Goal: Task Accomplishment & Management: Complete application form

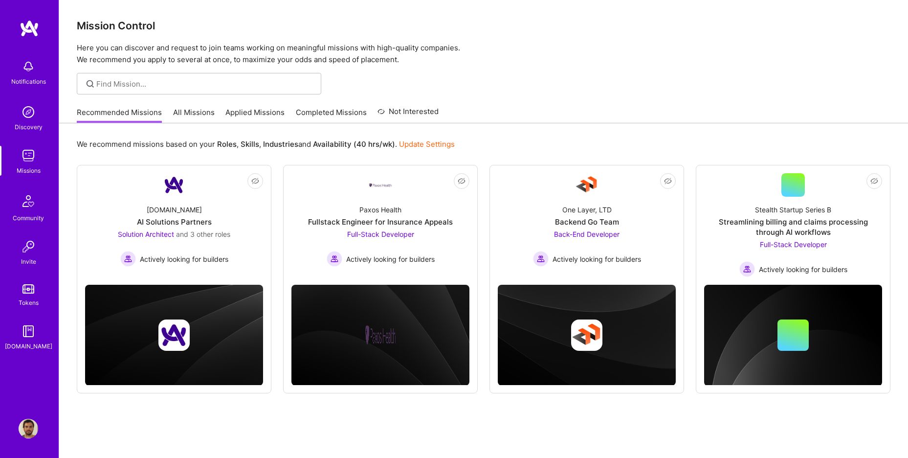
click at [254, 116] on link "Applied Missions" at bounding box center [254, 115] width 59 height 16
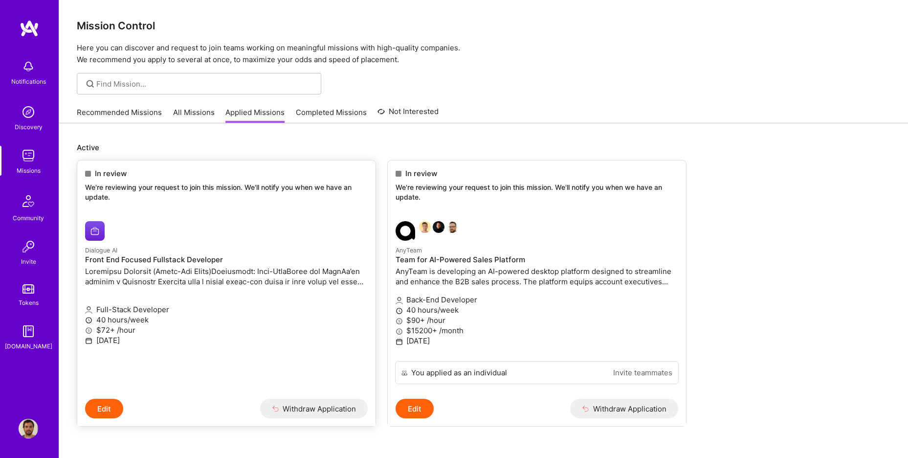
click at [262, 204] on div "In review We're reviewing your request to join this mission. We'll notify you w…" at bounding box center [226, 186] width 298 height 53
click at [233, 189] on p "We're reviewing your request to join this mission. We'll notify you when we hav…" at bounding box center [226, 191] width 283 height 19
click at [121, 406] on button "Edit" at bounding box center [104, 408] width 38 height 20
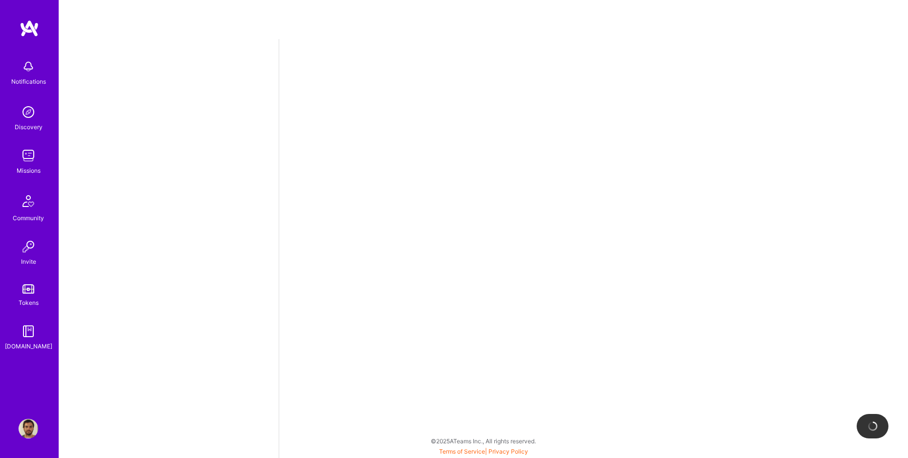
select select "BR"
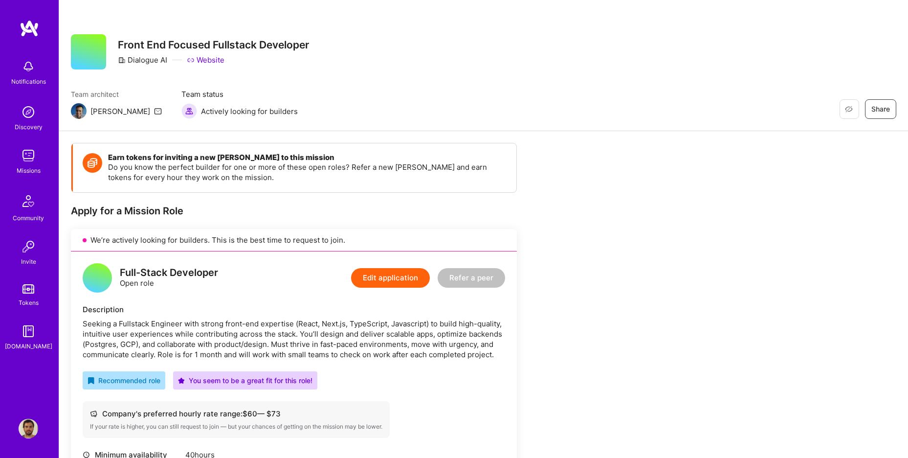
click at [28, 21] on img at bounding box center [30, 29] width 20 height 18
